Goal: Find specific page/section: Find specific page/section

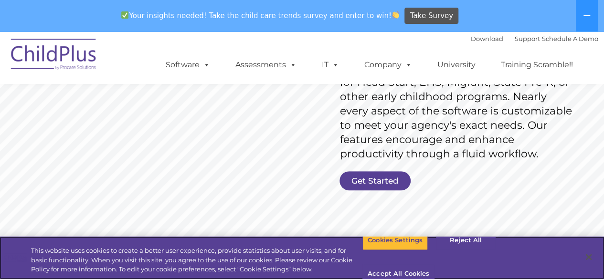
scroll to position [181, 0]
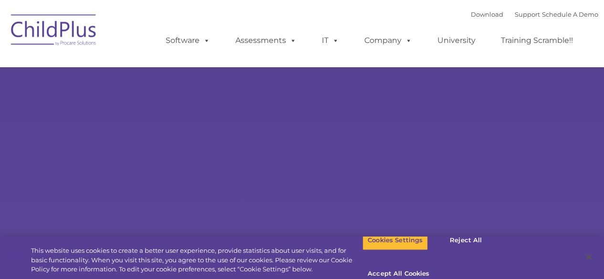
select select "MEDIUM"
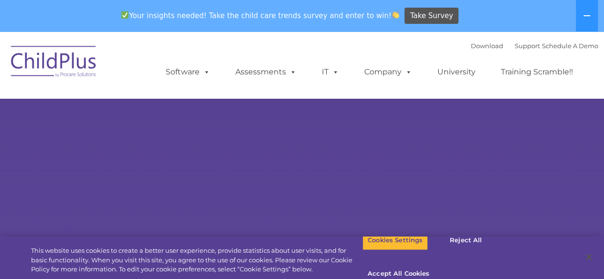
scroll to position [76, 0]
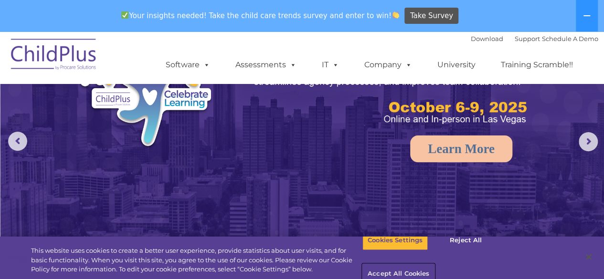
click at [435, 265] on button "Accept All Cookies" at bounding box center [398, 275] width 72 height 20
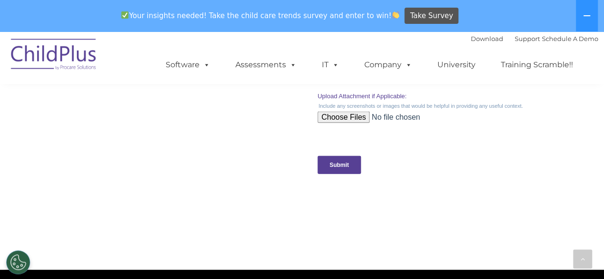
scroll to position [975, 0]
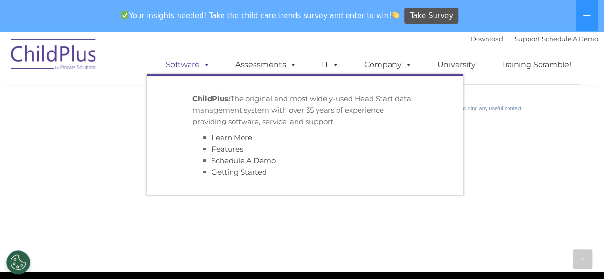
click at [188, 64] on link "Software" at bounding box center [188, 64] width 64 height 19
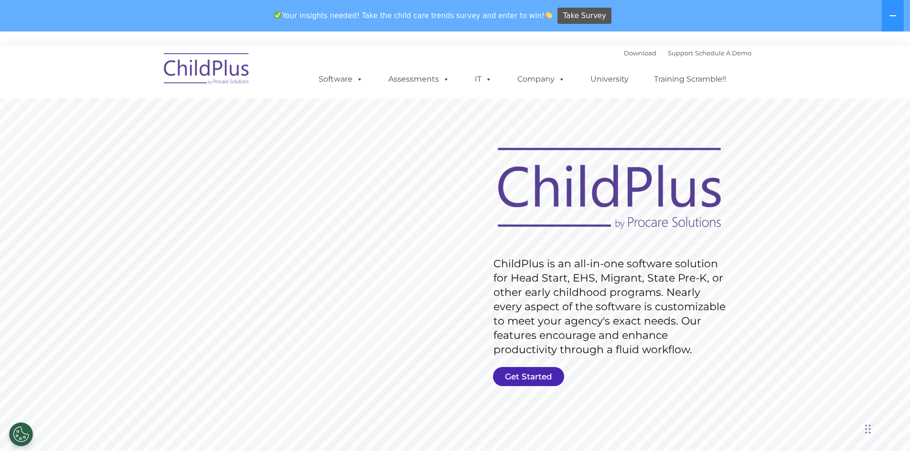
click at [551, 279] on link "Get Started" at bounding box center [528, 376] width 71 height 19
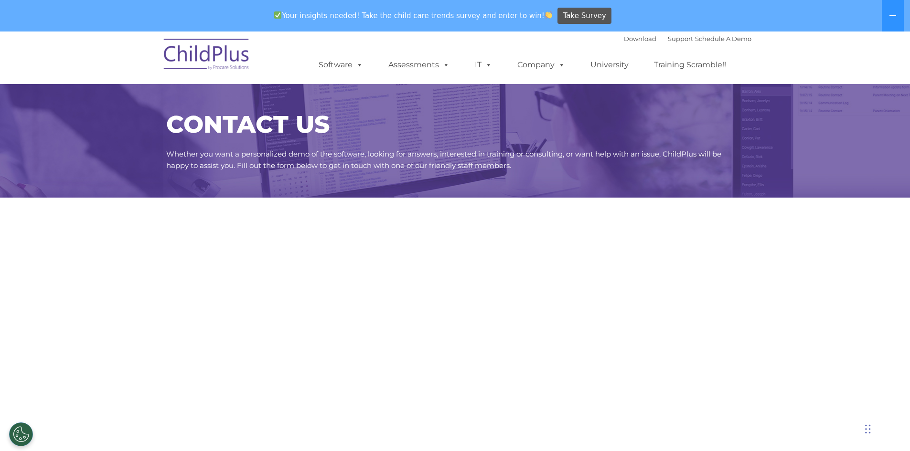
select select "MEDIUM"
